Goal: Task Accomplishment & Management: Use online tool/utility

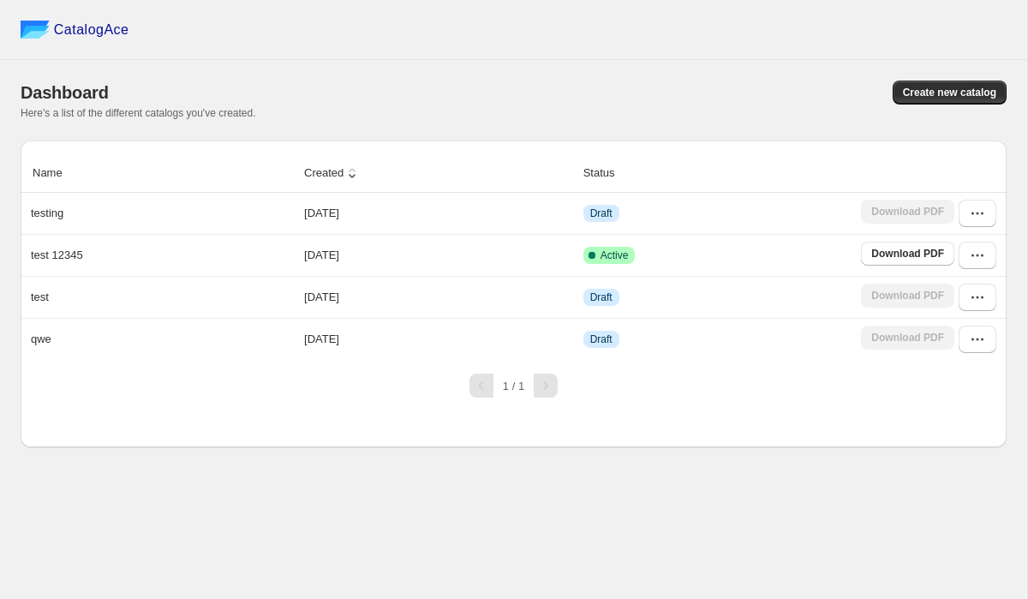
click at [172, 442] on div "Name Created Status testing [DATE] Draft Download PDF test 12345 [DATE] Active …" at bounding box center [514, 293] width 986 height 307
click at [655, 78] on div "Dashboard Create new catalog Here's a list of the different catalogs you've cre…" at bounding box center [514, 100] width 986 height 81
click at [111, 463] on div "CatalogAce Dashboard Create new catalog Here's a list of the different catalogs…" at bounding box center [513, 299] width 1027 height 599
click at [919, 97] on span "Create new catalog" at bounding box center [949, 93] width 93 height 14
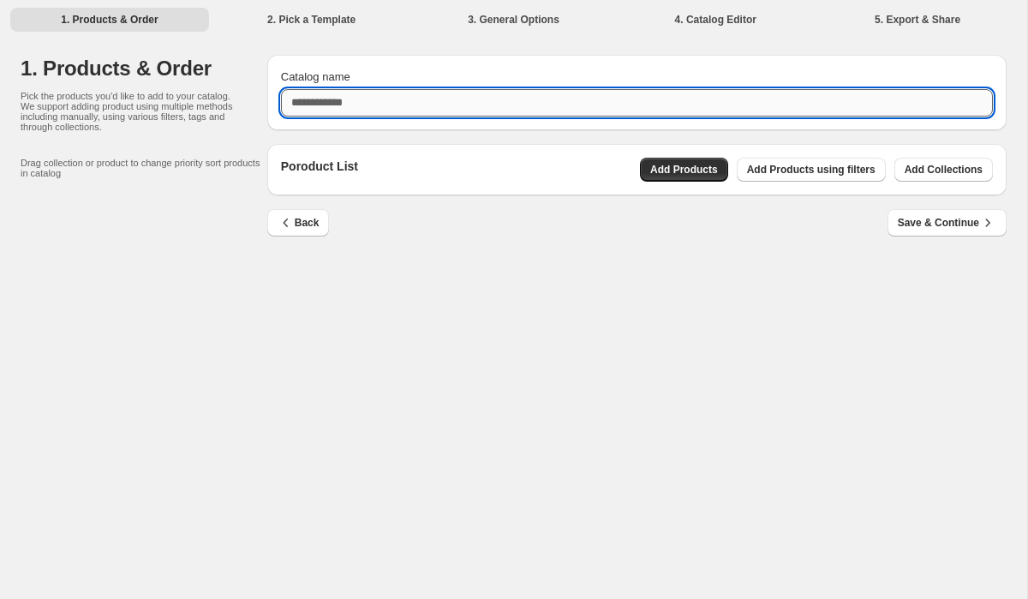
click at [412, 108] on input "Catalog name" at bounding box center [637, 102] width 712 height 27
type input "**********"
click at [733, 267] on div "**********" at bounding box center [513, 299] width 1027 height 599
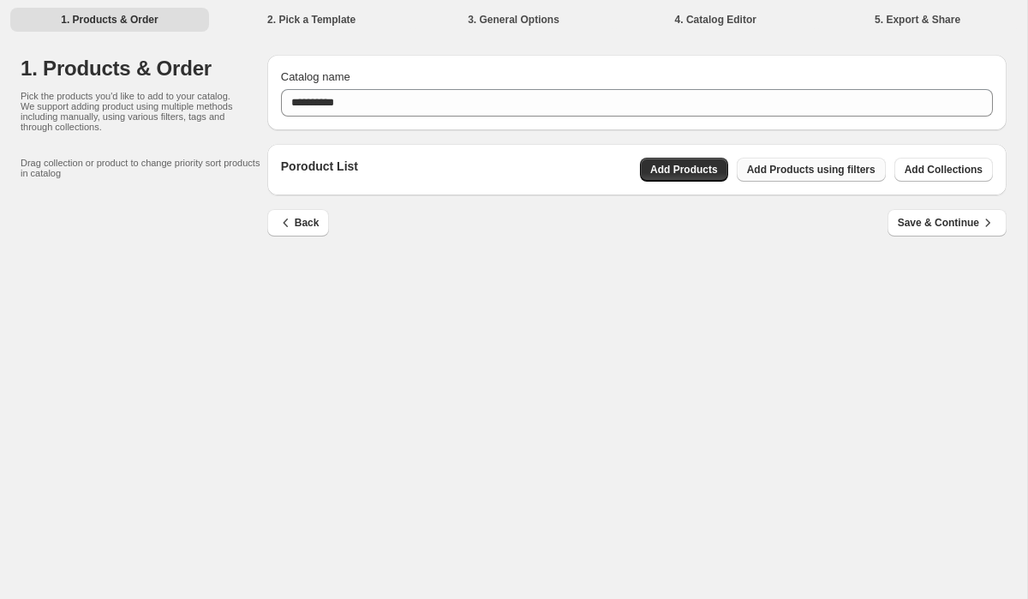
click at [834, 163] on button "Add Products using filters" at bounding box center [811, 170] width 149 height 24
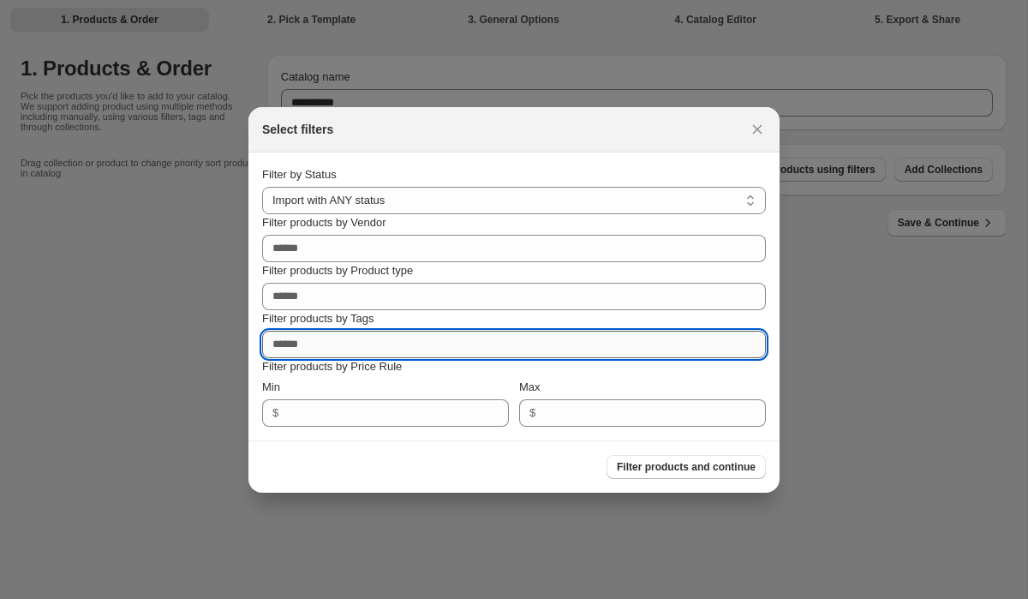
click at [437, 344] on input "Filter products by Tags" at bounding box center [514, 344] width 504 height 27
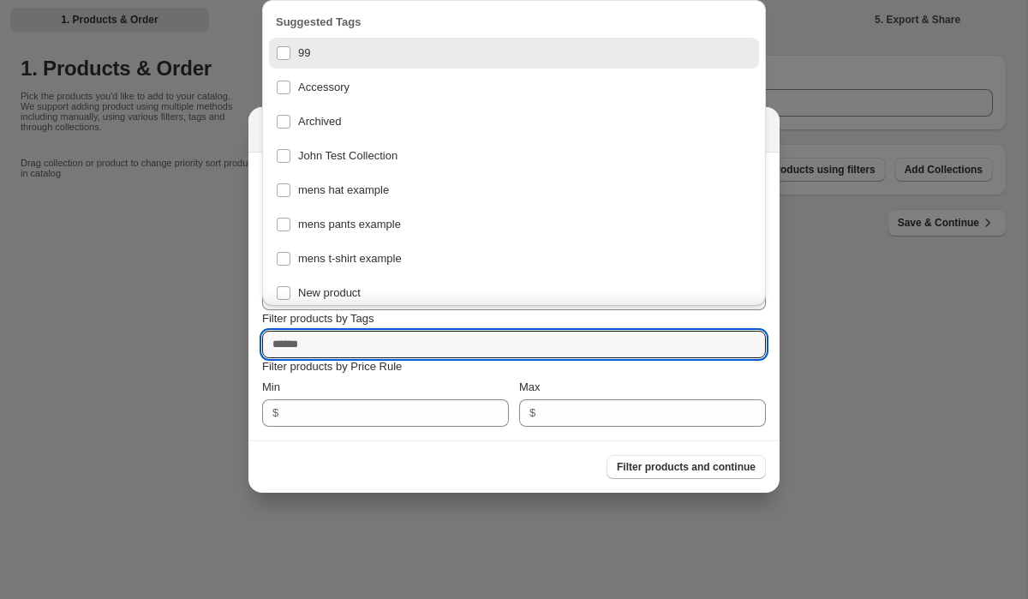
click at [285, 52] on div "99" at bounding box center [514, 53] width 476 height 24
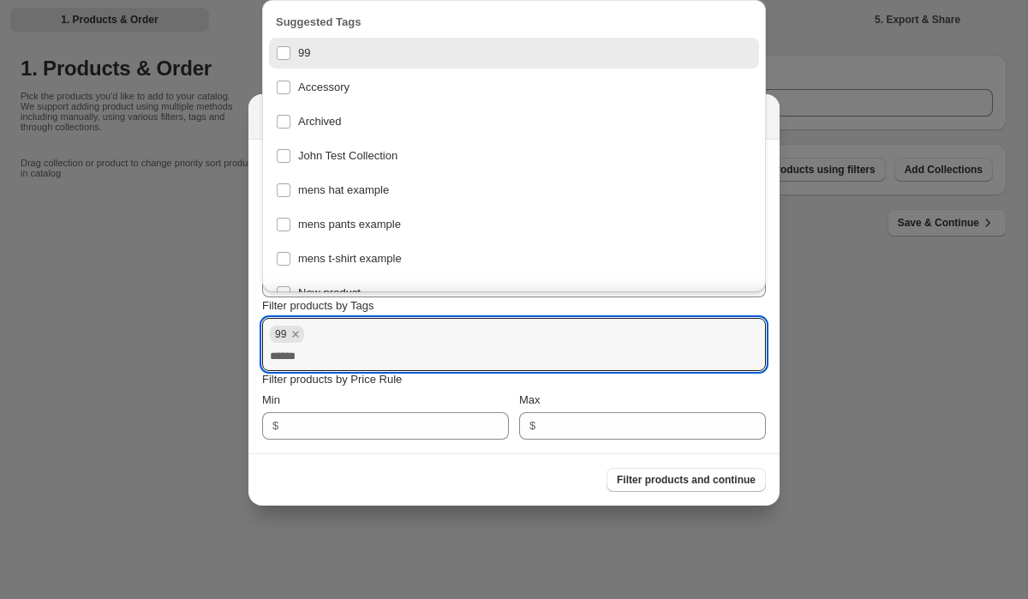
click at [475, 488] on div "Filter products and continue" at bounding box center [506, 473] width 517 height 38
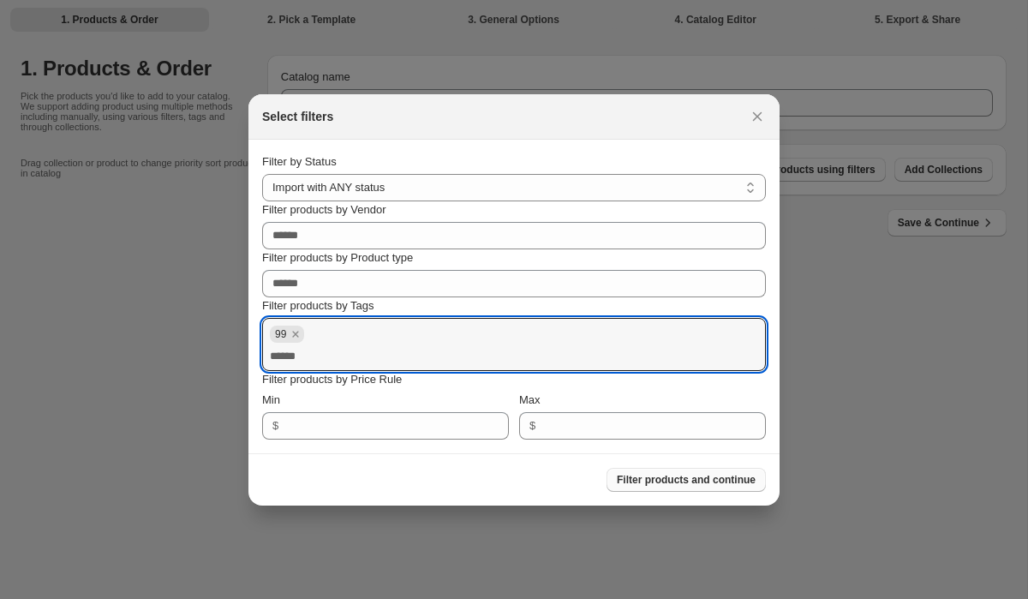
click at [651, 481] on span "Filter products and continue" at bounding box center [686, 480] width 139 height 14
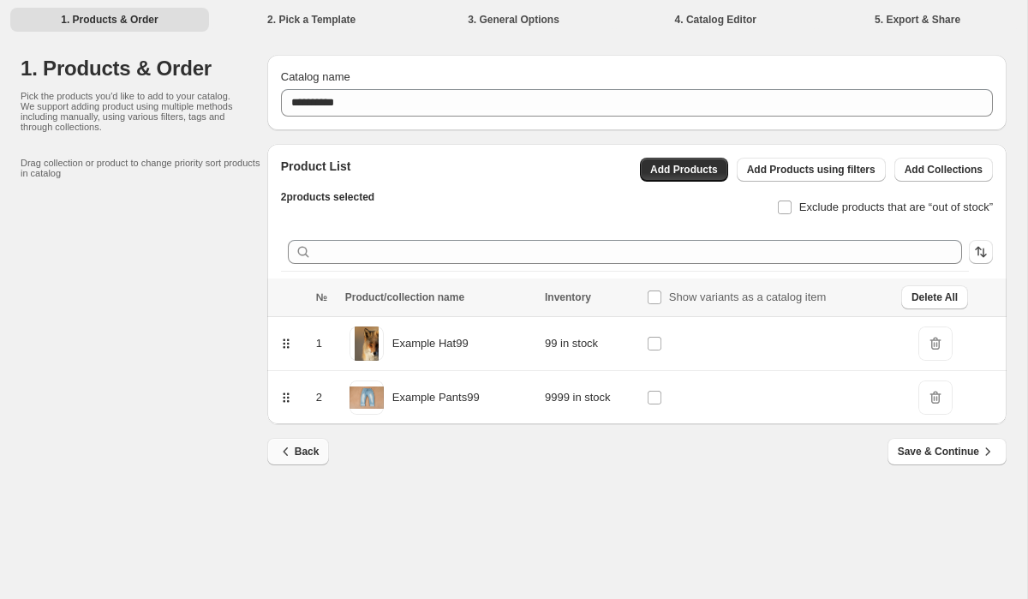
click at [301, 453] on span "Back" at bounding box center [299, 451] width 42 height 17
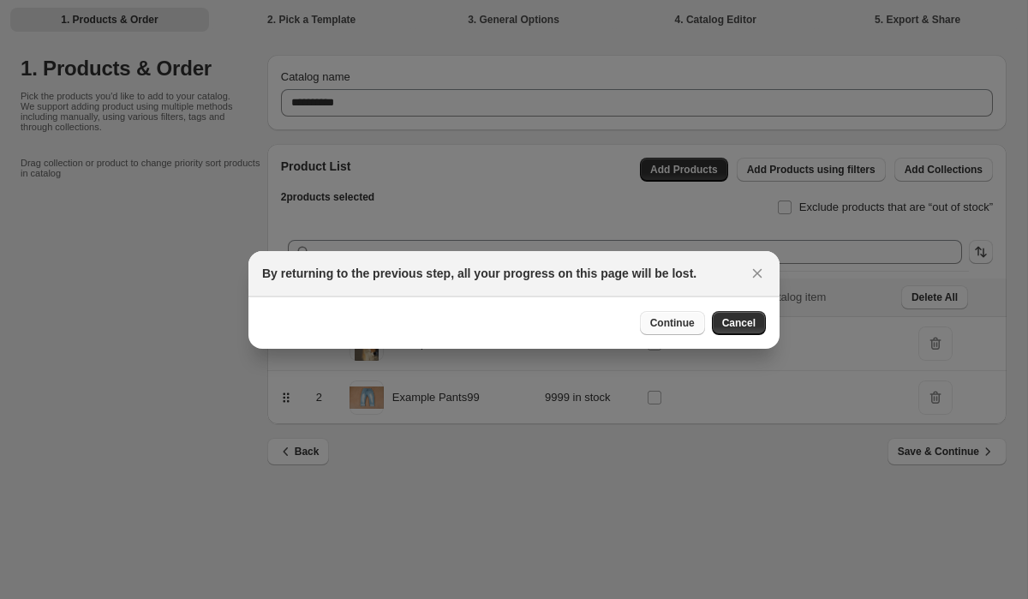
click at [672, 324] on span "Continue" at bounding box center [672, 323] width 45 height 14
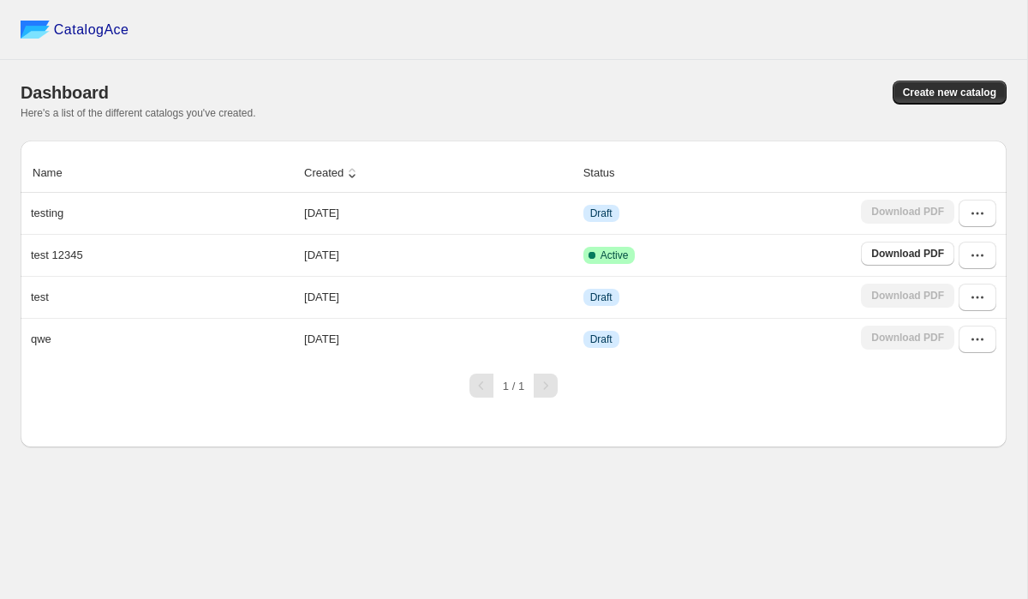
click at [682, 113] on div "Here's a list of the different catalogs you've created." at bounding box center [514, 113] width 986 height 14
click at [941, 97] on span "Create new catalog" at bounding box center [949, 93] width 93 height 14
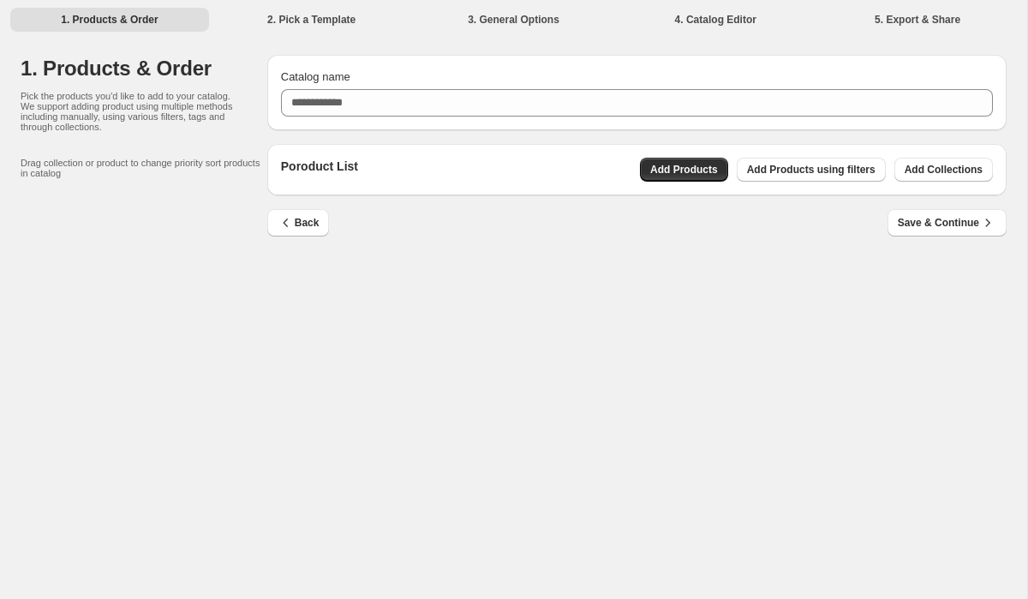
click at [535, 289] on div "1. Products & Order 2. Pick a Template 3. General Options 4. Catalog Editor 5. …" at bounding box center [513, 299] width 1027 height 599
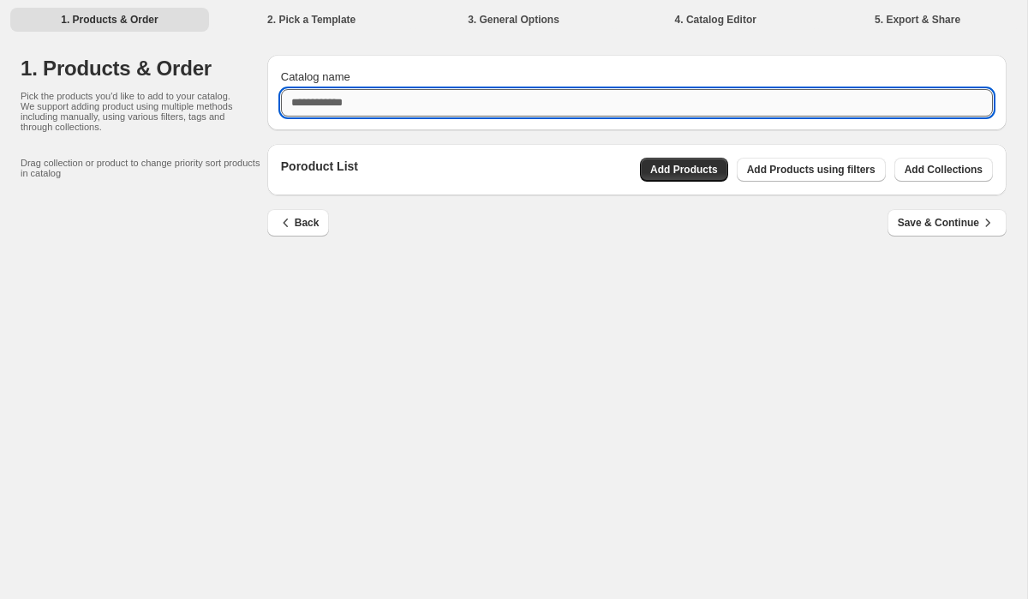
click at [574, 105] on input "Catalog name" at bounding box center [637, 102] width 712 height 27
type input "*******"
click at [637, 334] on div "1. Products & Order 2. Pick a Template 3. General Options 4. Catalog Editor 5. …" at bounding box center [513, 299] width 1027 height 599
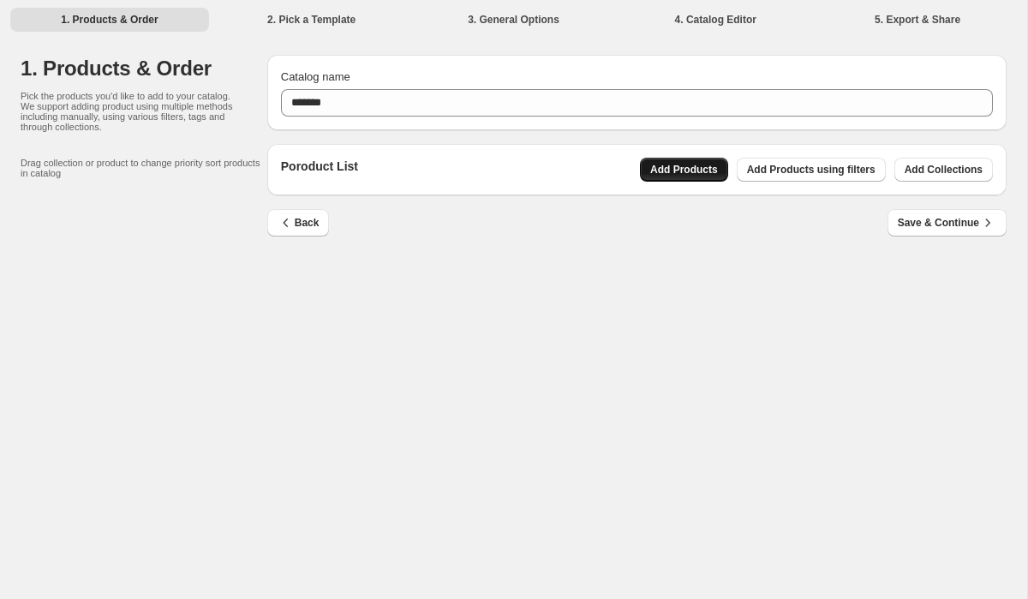
click at [694, 164] on span "Add Products" at bounding box center [684, 170] width 68 height 14
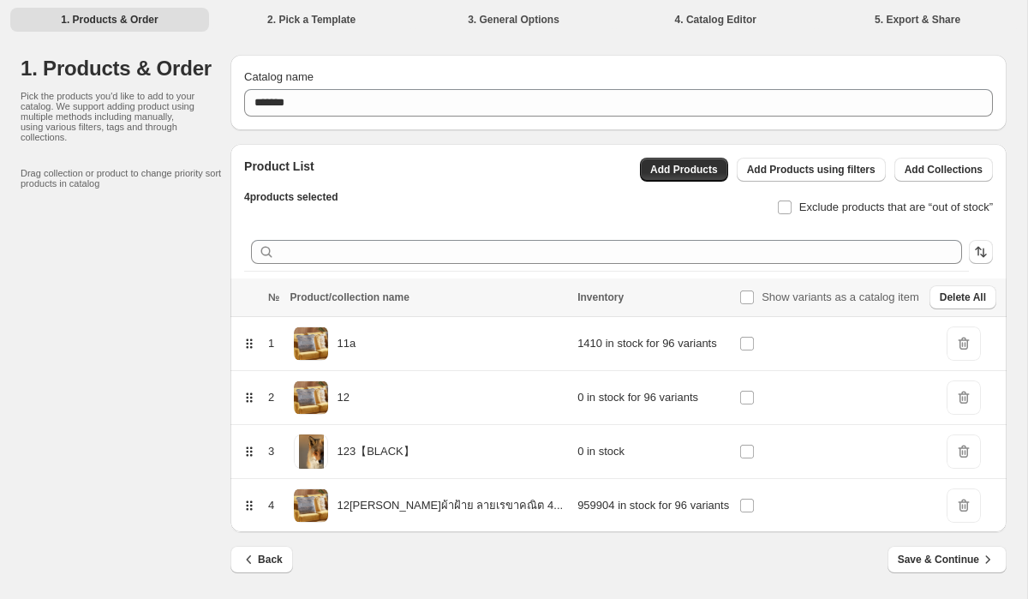
scroll to position [3, 0]
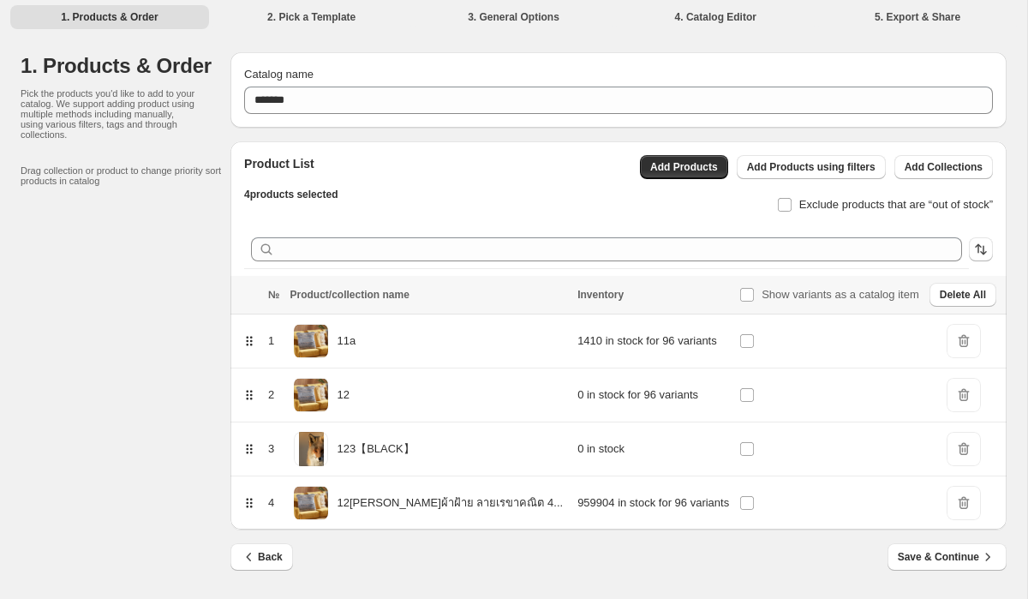
click at [707, 560] on div "Back Save & Continue" at bounding box center [612, 549] width 790 height 41
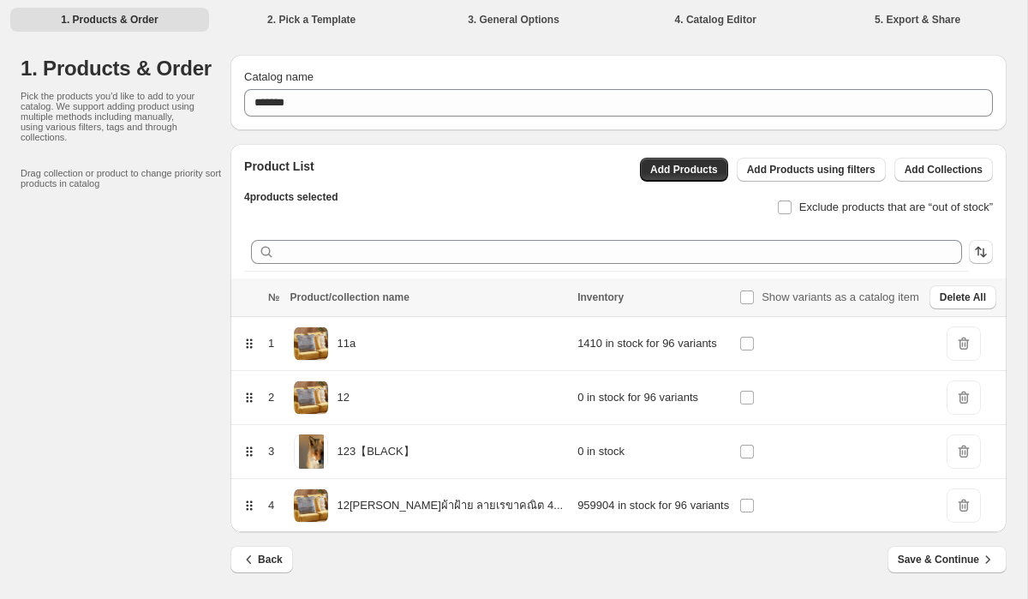
click at [788, 569] on div "Back Save & Continue" at bounding box center [612, 552] width 790 height 41
click at [932, 565] on span "Save & Continue" at bounding box center [947, 559] width 99 height 17
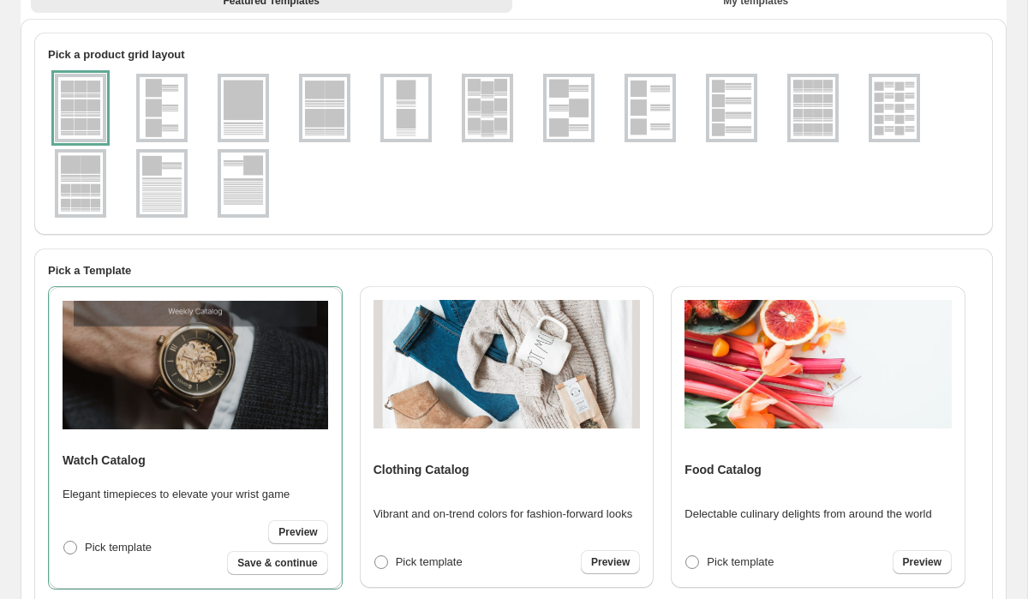
scroll to position [184, 0]
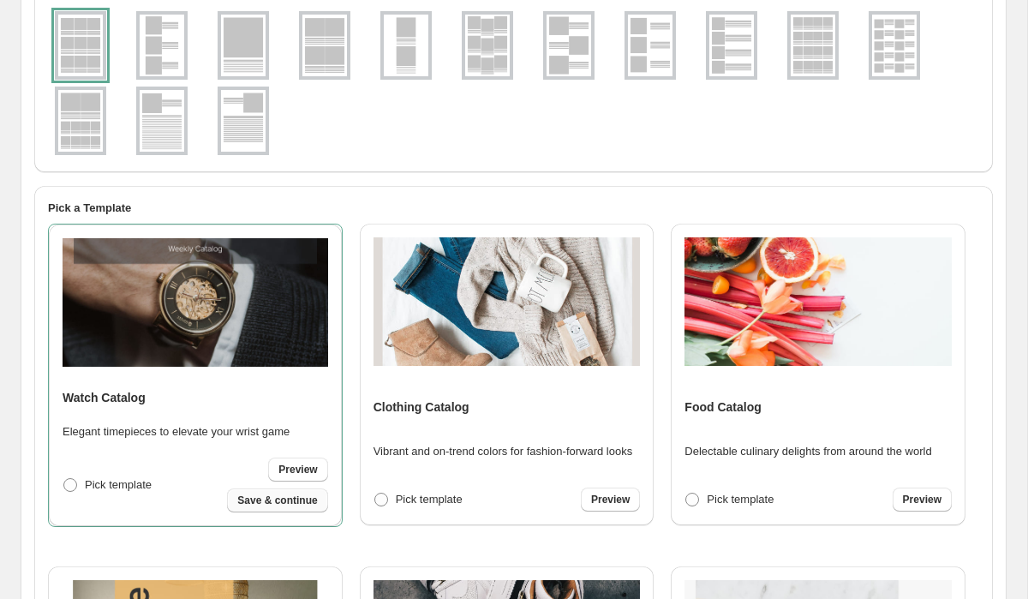
click at [293, 502] on span "Save & continue" at bounding box center [277, 500] width 80 height 14
select select "**********"
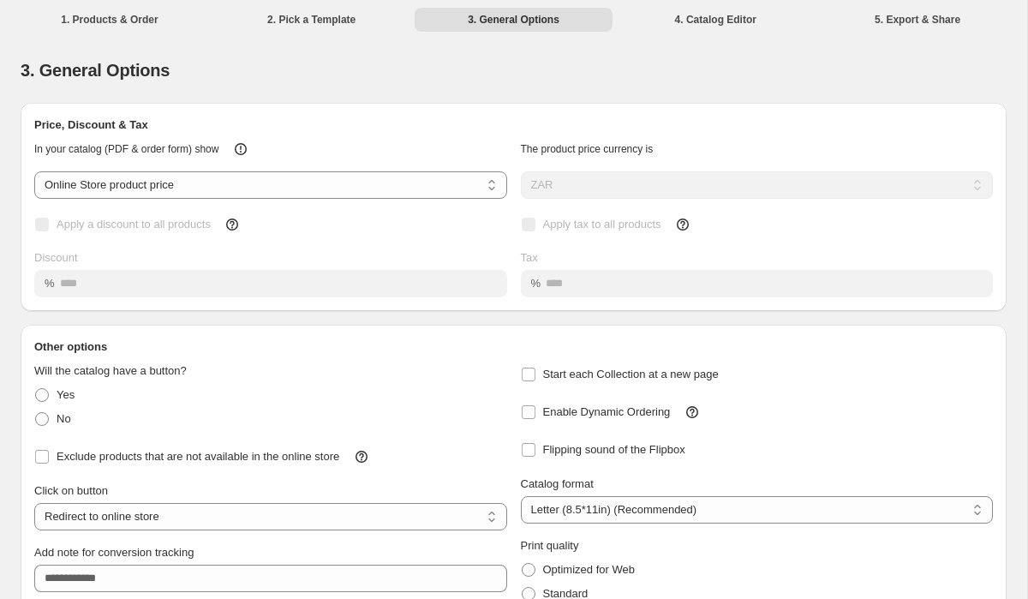
scroll to position [108, 0]
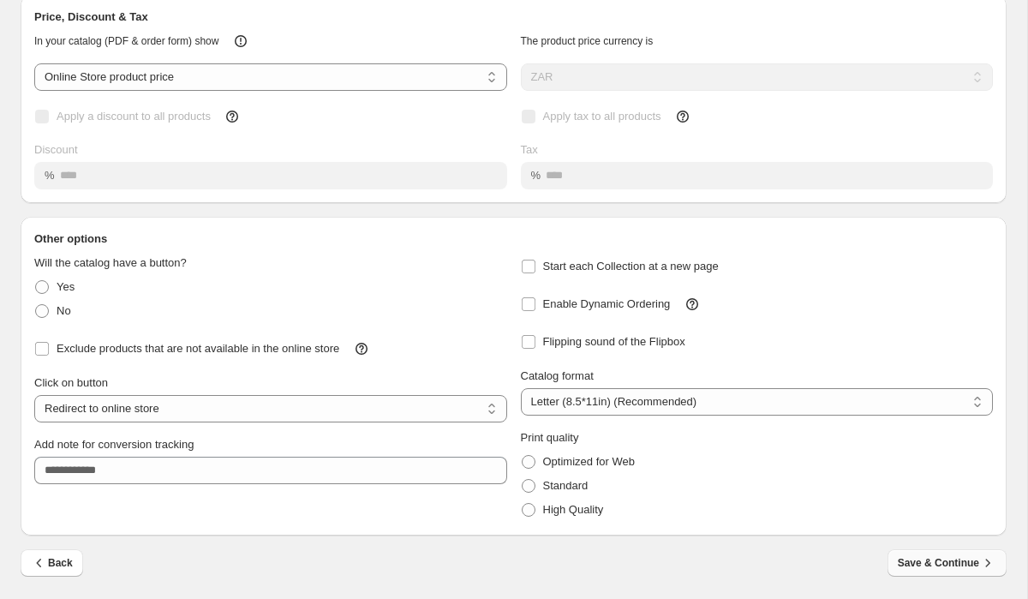
click at [932, 563] on span "Save & Continue" at bounding box center [947, 562] width 99 height 17
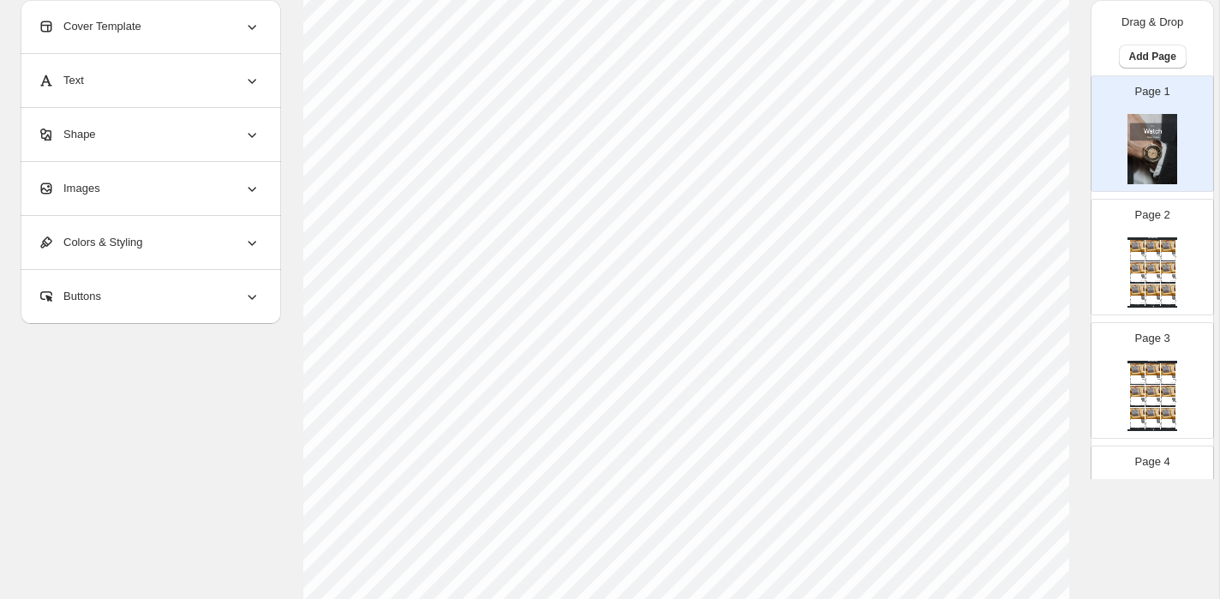
scroll to position [227, 0]
click at [1027, 259] on div "SKU: null" at bounding box center [1150, 258] width 10 height 1
type input "*"
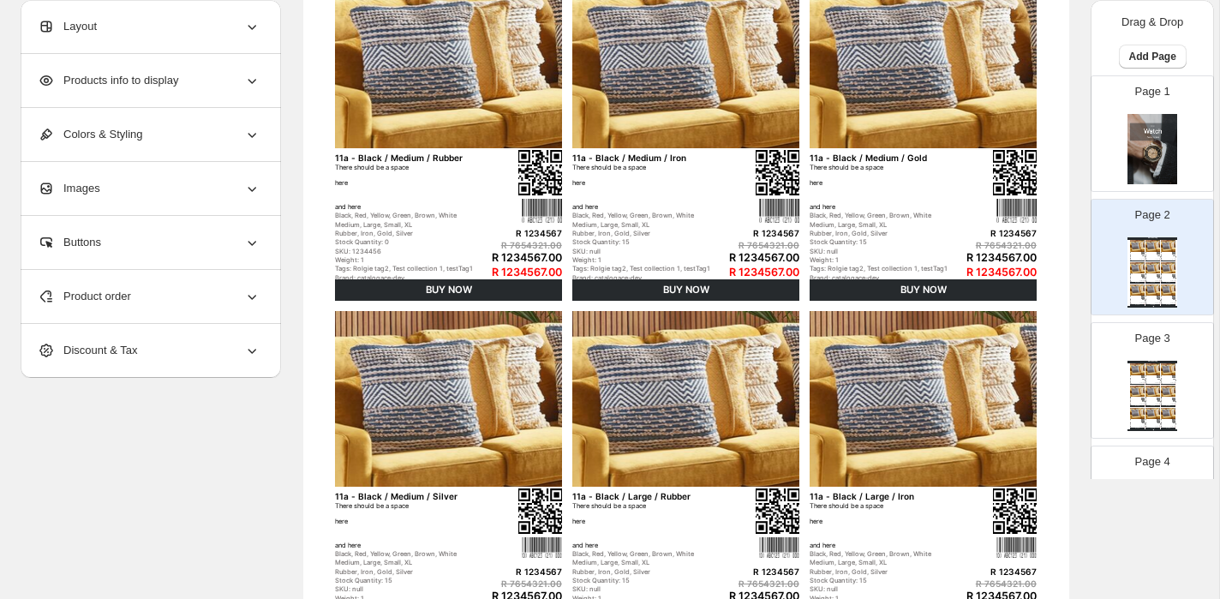
click at [242, 295] on div "Product order" at bounding box center [149, 296] width 223 height 53
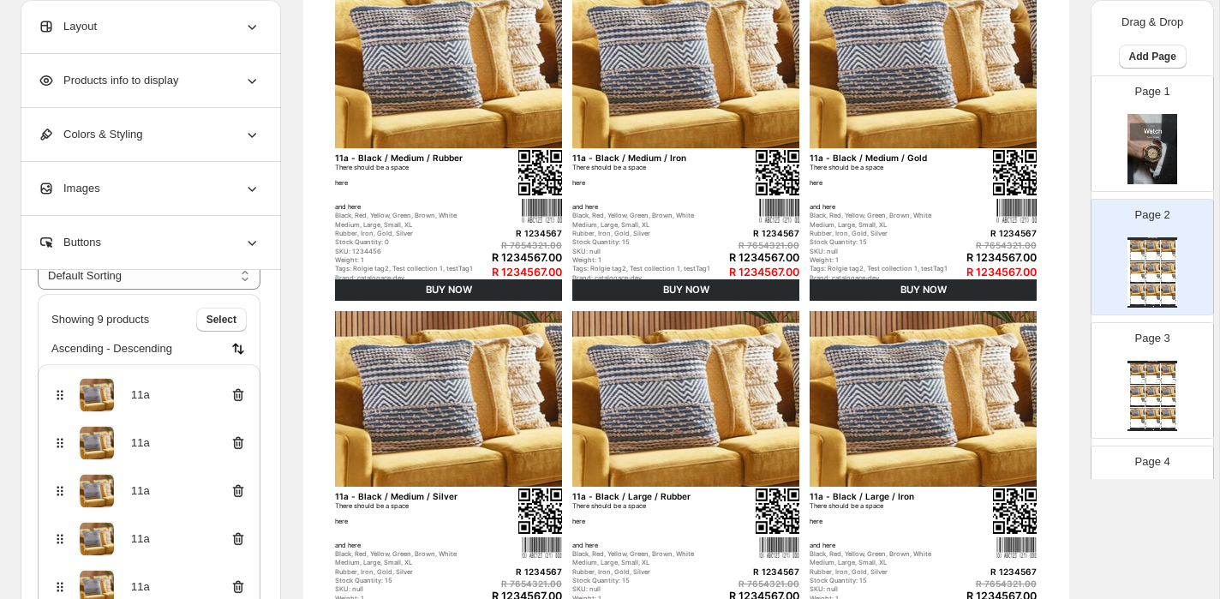
scroll to position [114, 0]
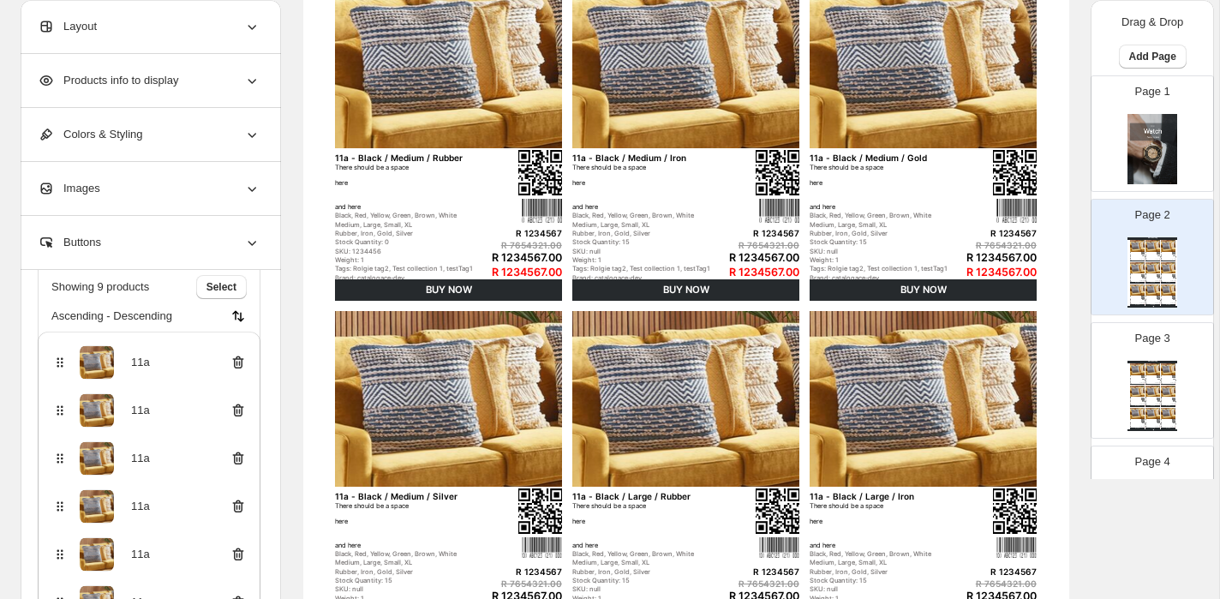
click at [144, 364] on div "11a" at bounding box center [140, 362] width 19 height 17
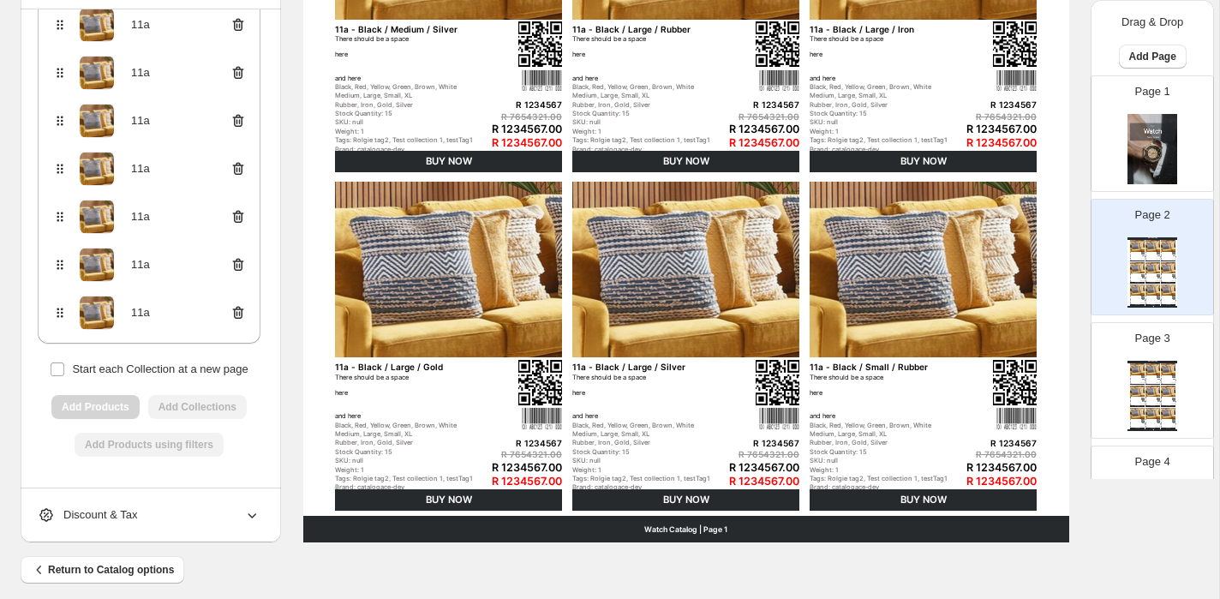
scroll to position [707, 0]
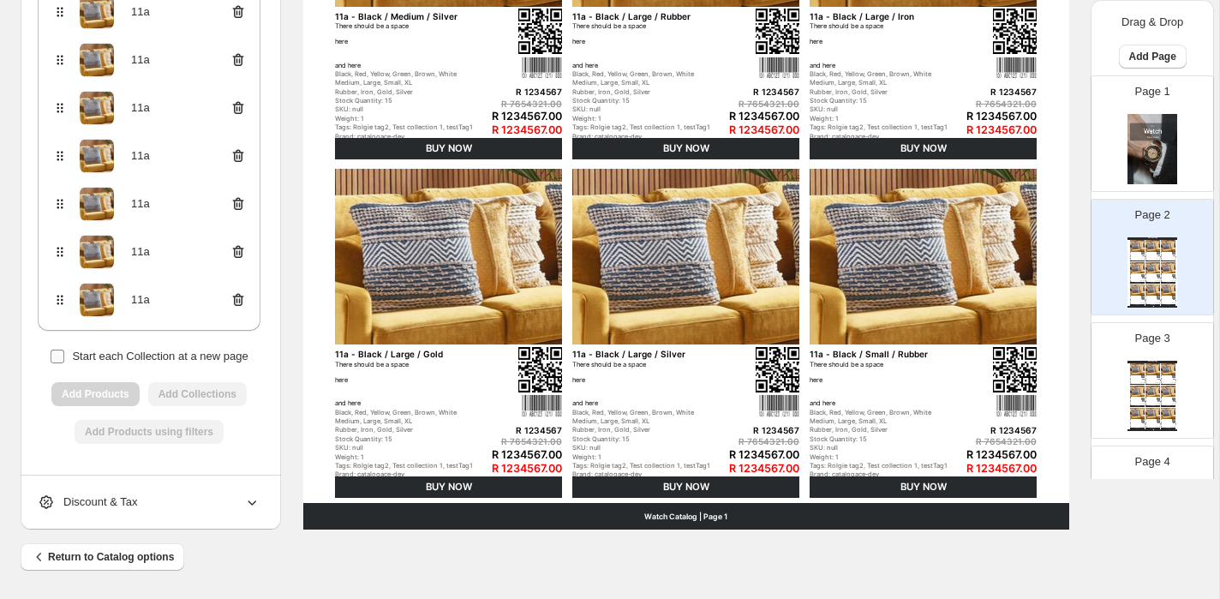
click at [143, 355] on span "Start each Collection at a new page" at bounding box center [160, 356] width 176 height 13
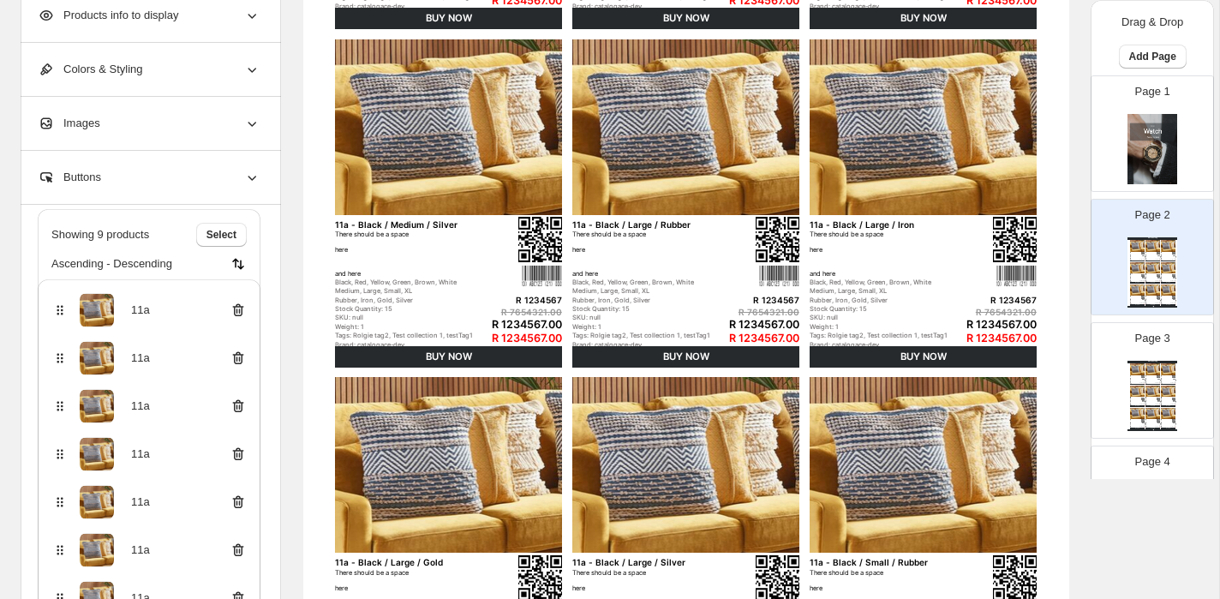
scroll to position [93, 0]
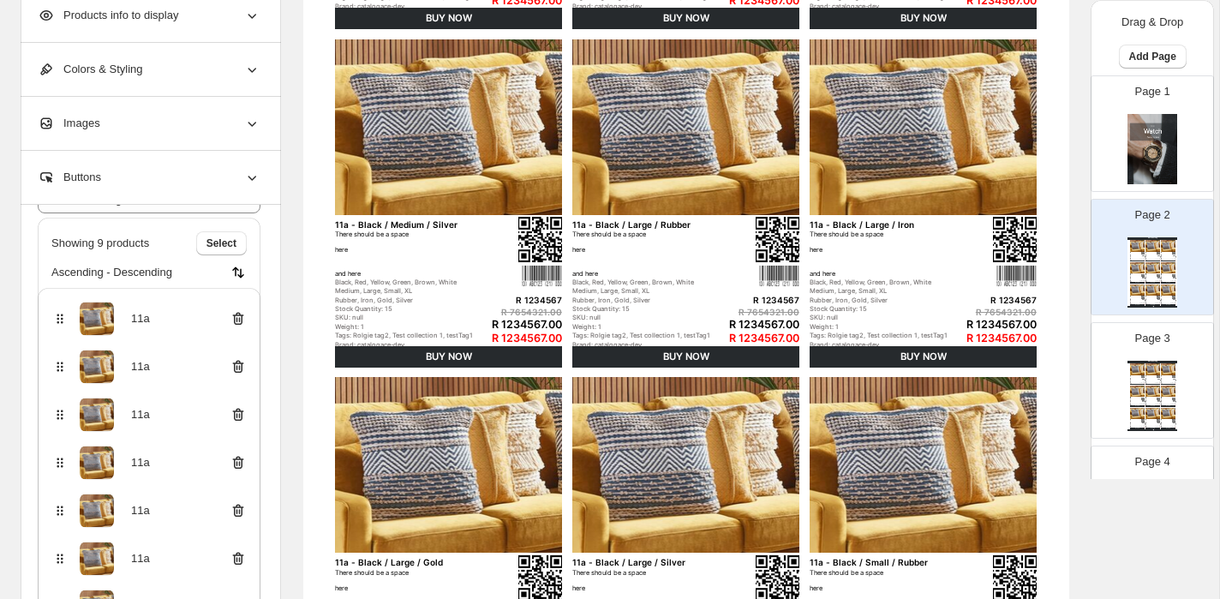
click at [236, 315] on icon at bounding box center [238, 318] width 17 height 17
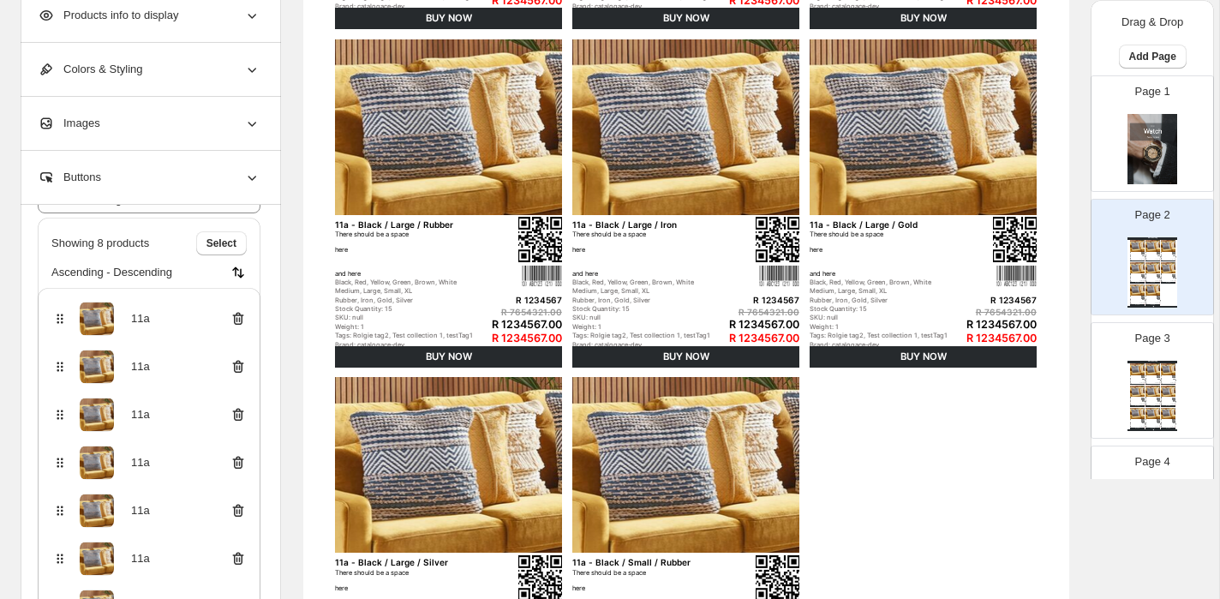
click at [236, 315] on icon at bounding box center [238, 318] width 17 height 17
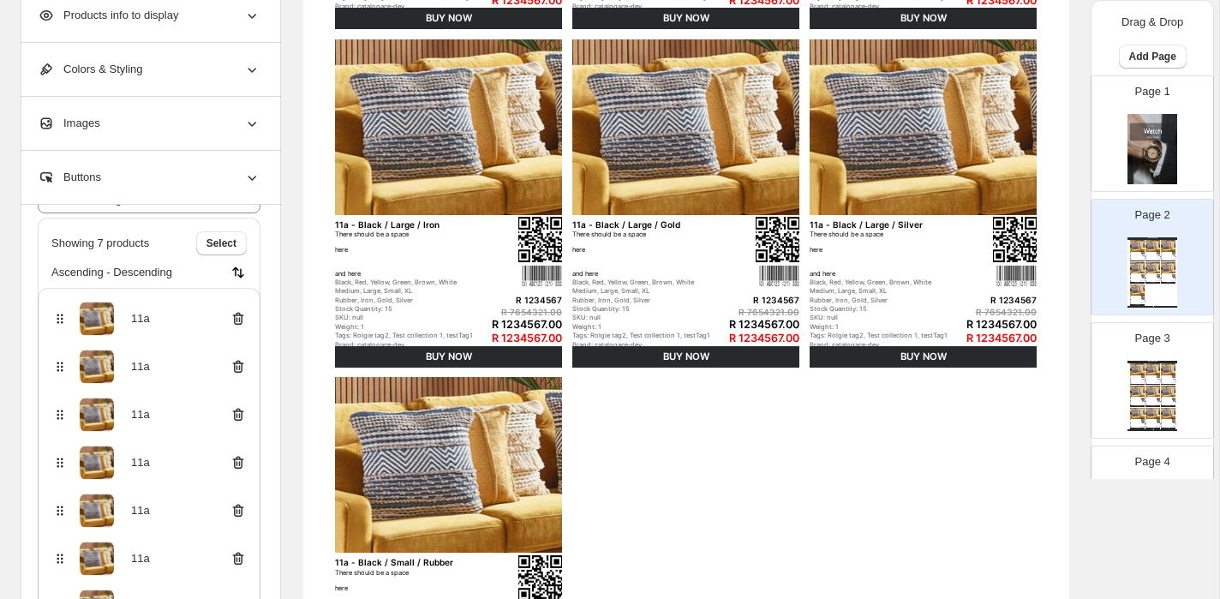
click at [236, 315] on icon at bounding box center [238, 318] width 17 height 17
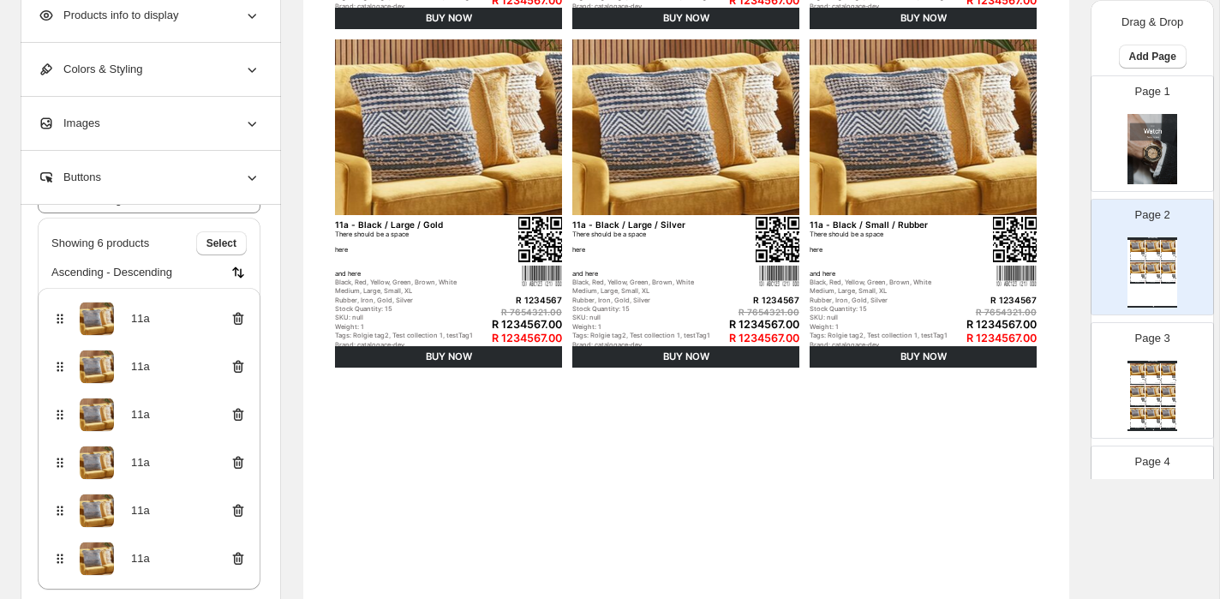
click at [236, 315] on icon at bounding box center [238, 318] width 17 height 17
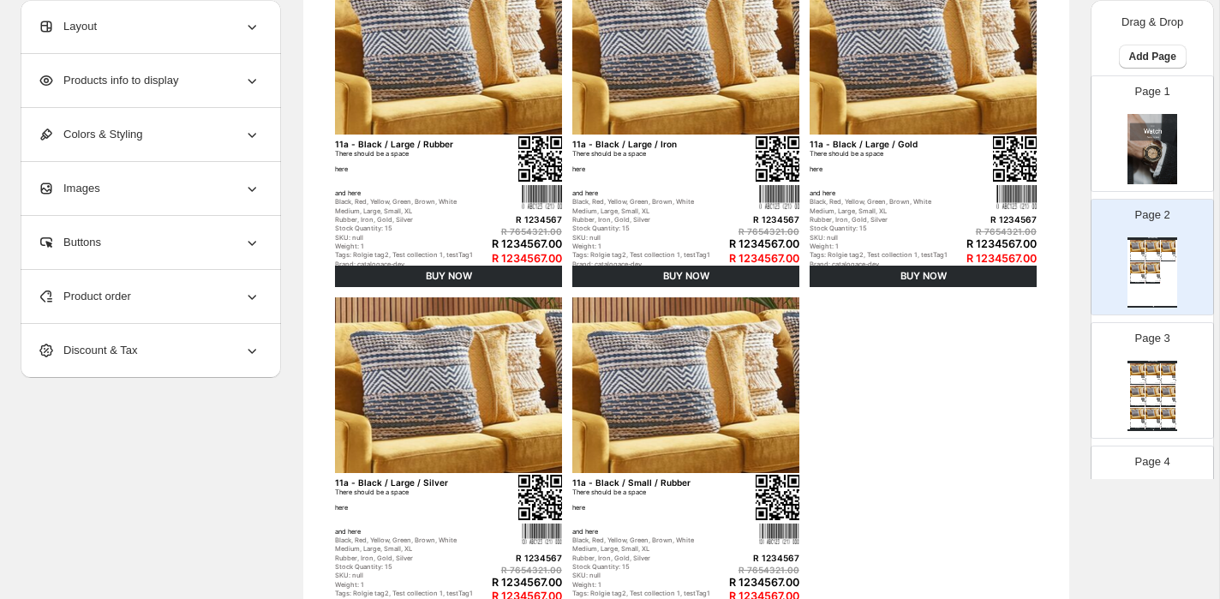
scroll to position [242, 0]
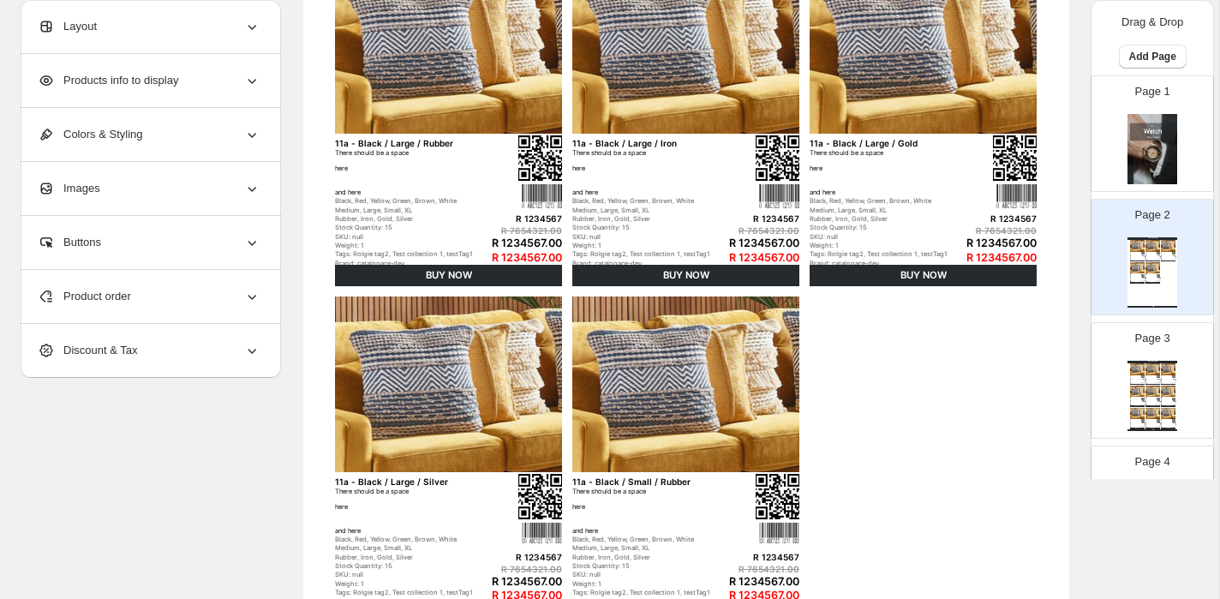
click at [251, 300] on icon at bounding box center [251, 296] width 17 height 17
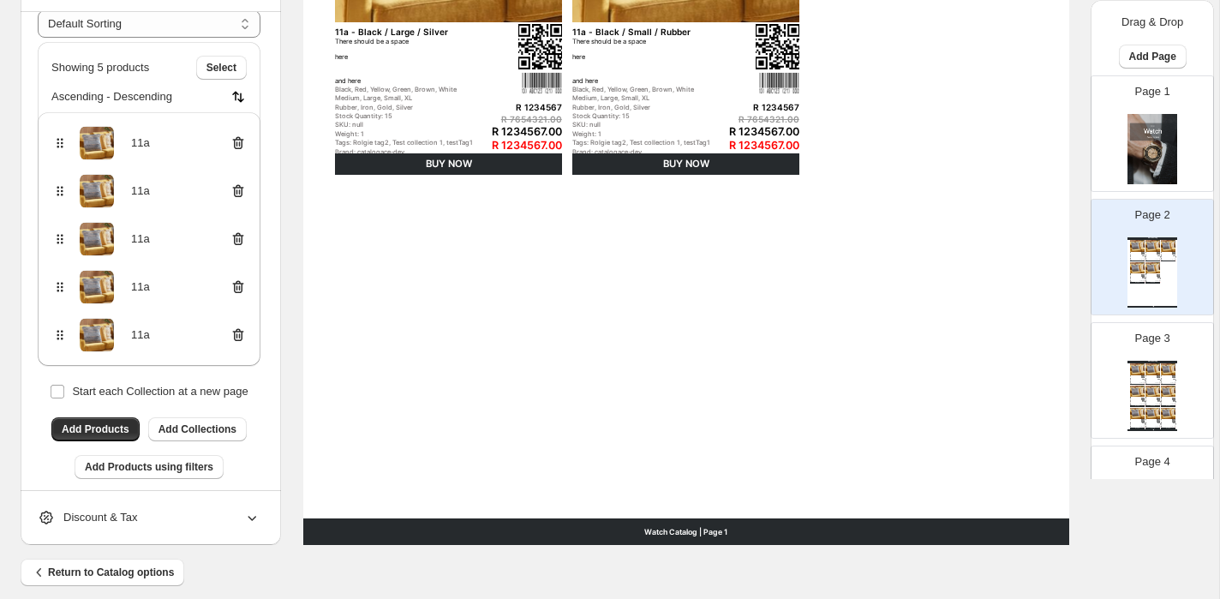
scroll to position [95, 0]
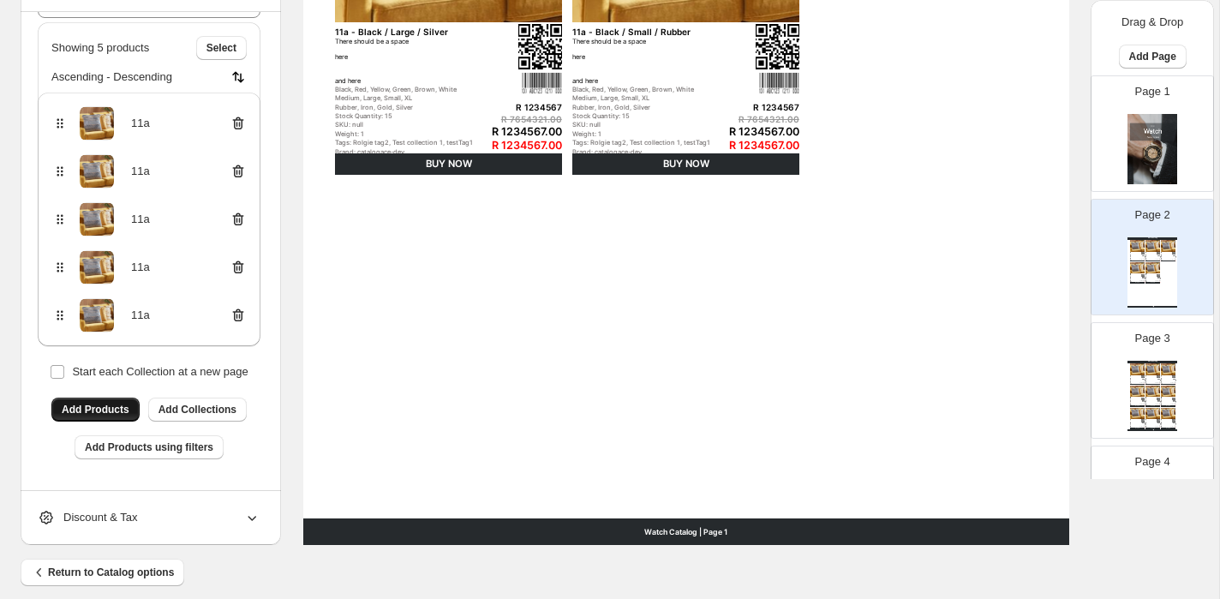
click at [96, 418] on button "Add Products" at bounding box center [95, 409] width 88 height 24
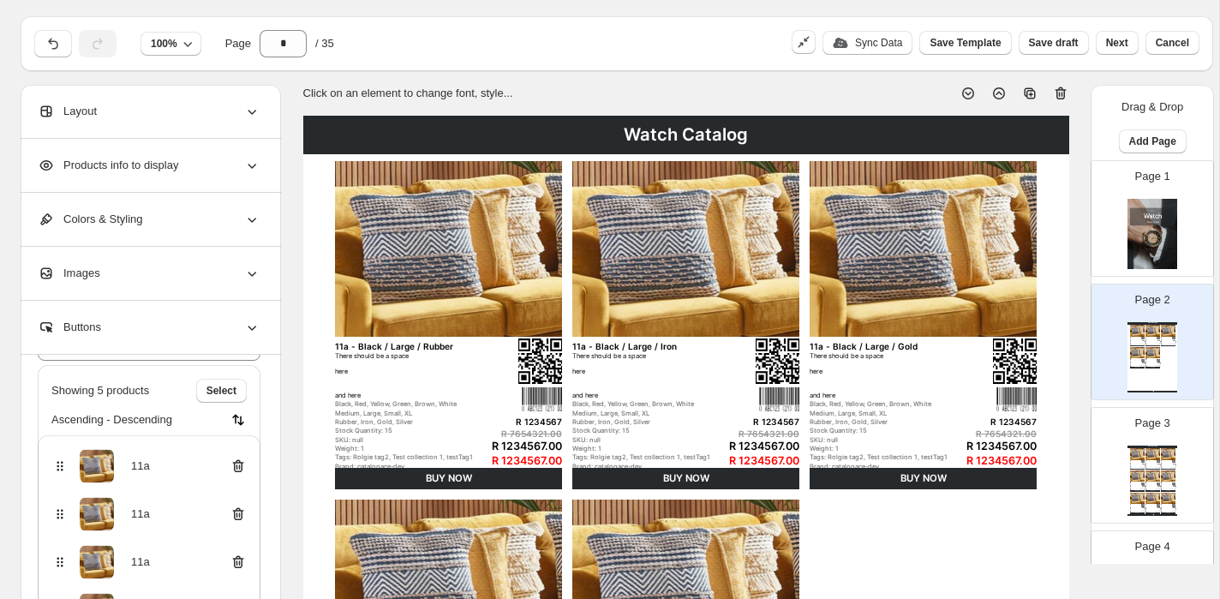
scroll to position [0, 0]
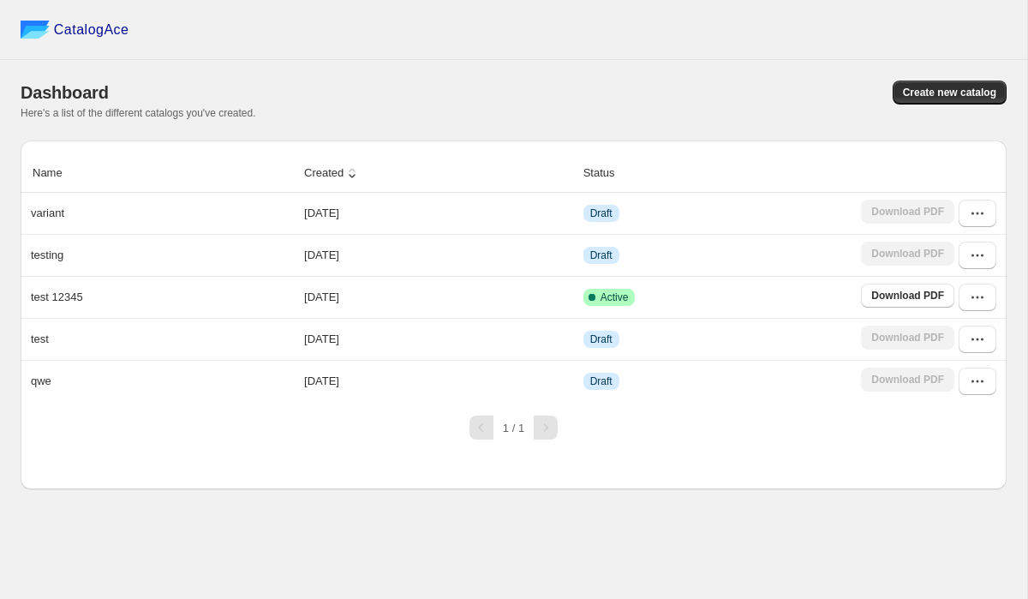
click at [188, 473] on div "Name Created Status variant [DATE] Draft Download PDF testing [DATE] Draft Down…" at bounding box center [514, 314] width 986 height 349
click at [369, 468] on div "Name Created Status variant [DATE] Draft Download PDF testing [DATE] Draft Down…" at bounding box center [514, 314] width 986 height 349
click at [572, 106] on div "Here's a list of the different catalogs you've created." at bounding box center [514, 113] width 986 height 14
